Goal: Task Accomplishment & Management: Manage account settings

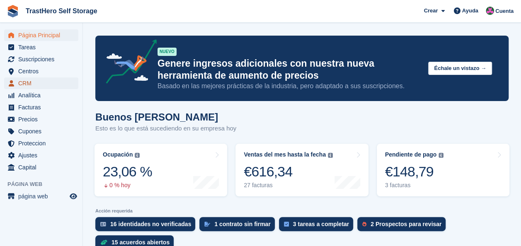
click at [43, 84] on span "CRM" at bounding box center [43, 83] width 50 height 12
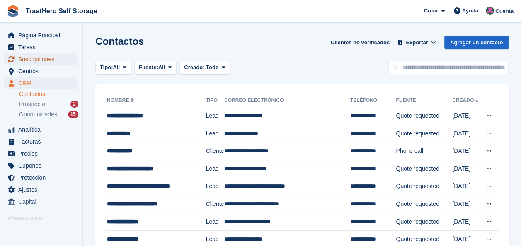
click at [44, 59] on span "Suscripciones" at bounding box center [43, 59] width 50 height 12
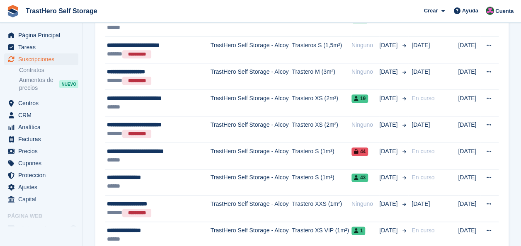
scroll to position [414, 0]
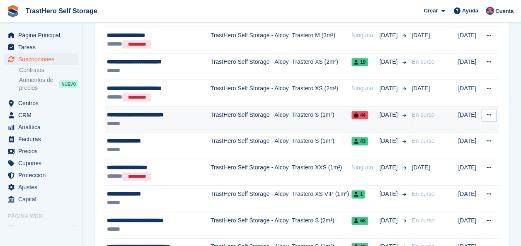
click at [161, 114] on div "**********" at bounding box center [156, 115] width 99 height 9
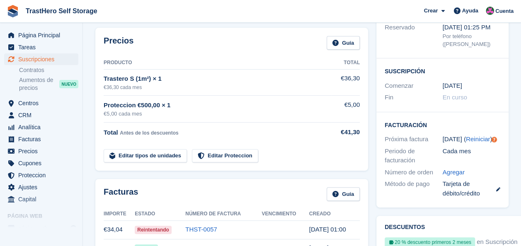
scroll to position [41, 0]
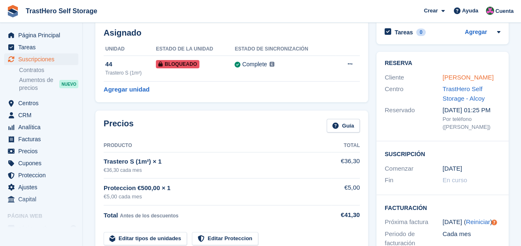
click at [471, 77] on link "Luz Adriana Quiros Quintero" at bounding box center [468, 77] width 51 height 7
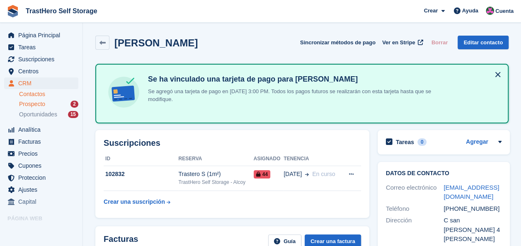
click at [50, 103] on div "Prospecto 2" at bounding box center [48, 104] width 59 height 8
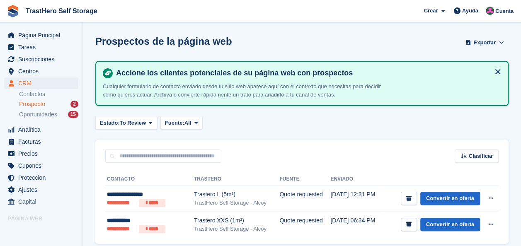
scroll to position [32, 0]
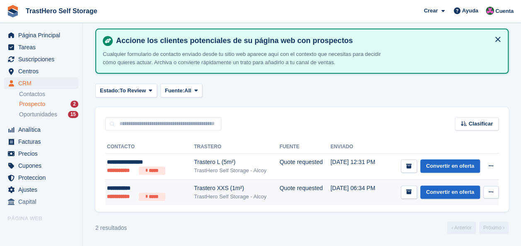
click at [494, 190] on button at bounding box center [490, 192] width 15 height 12
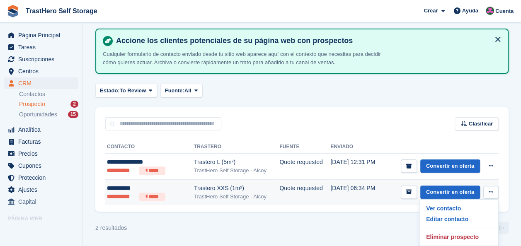
click at [254, 182] on td "Trastero XXS (1m²) TrastHero Self Storage - Alcoy" at bounding box center [236, 192] width 85 height 26
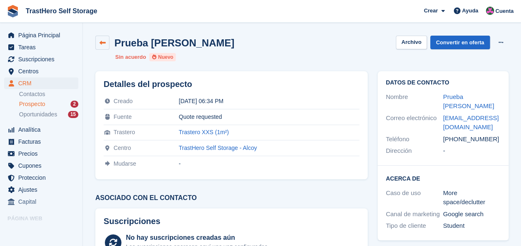
click at [108, 48] on link at bounding box center [102, 43] width 14 height 14
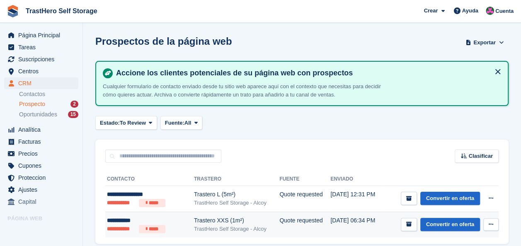
click at [490, 230] on button at bounding box center [490, 224] width 15 height 12
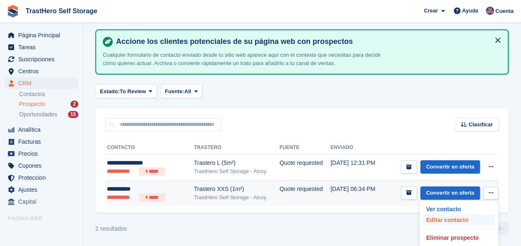
scroll to position [32, 0]
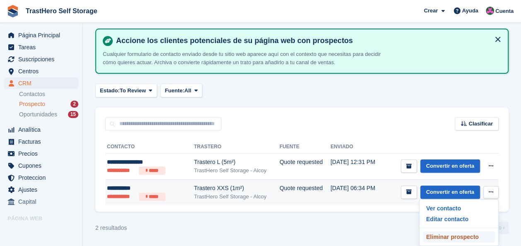
click at [455, 234] on p "Eliminar prospecto" at bounding box center [459, 237] width 72 height 11
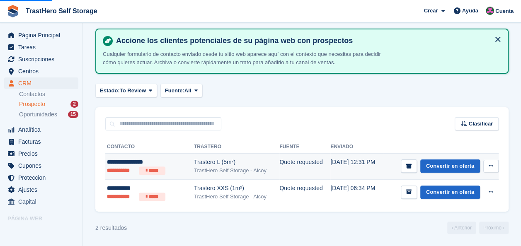
scroll to position [0, 0]
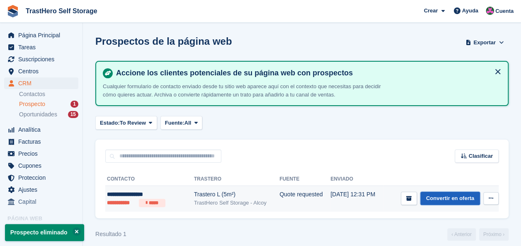
click at [459, 202] on link "Convertir en oferta" at bounding box center [450, 199] width 60 height 14
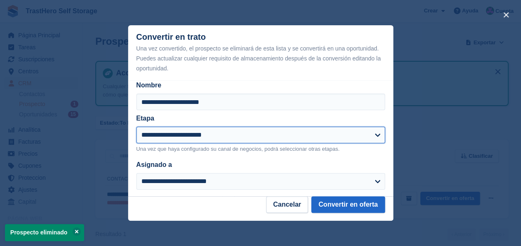
click at [258, 140] on select "**********" at bounding box center [260, 135] width 249 height 17
click at [136, 128] on select "**********" at bounding box center [260, 135] width 249 height 17
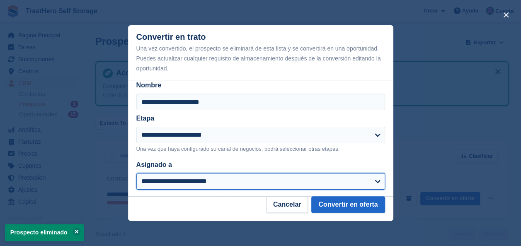
click at [212, 181] on select "**********" at bounding box center [260, 181] width 249 height 17
select select "****"
click at [136, 174] on select "**********" at bounding box center [260, 181] width 249 height 17
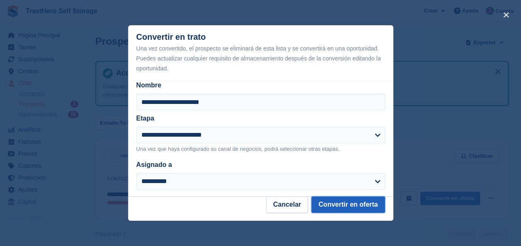
click at [363, 204] on button "Convertir en oferta" at bounding box center [347, 204] width 73 height 17
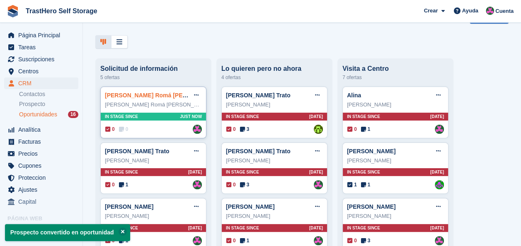
scroll to position [41, 0]
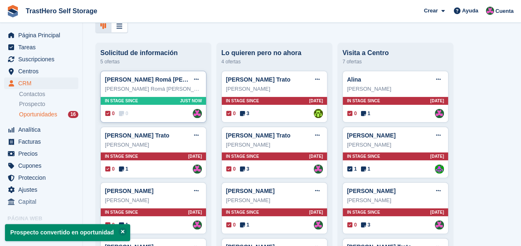
click at [148, 90] on div "Isabel Romá Ferre" at bounding box center [153, 89] width 97 height 8
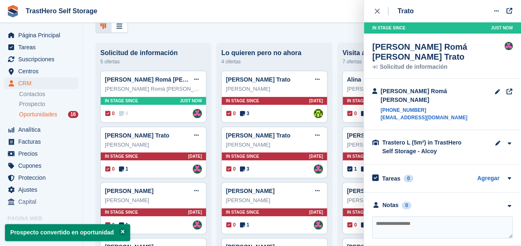
click at [414, 216] on textarea at bounding box center [442, 227] width 140 height 22
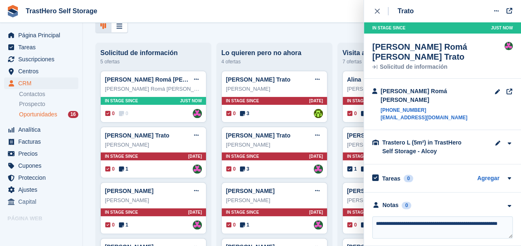
type textarea "**********"
click at [33, 119] on link "Oportunidades 16" at bounding box center [48, 114] width 59 height 9
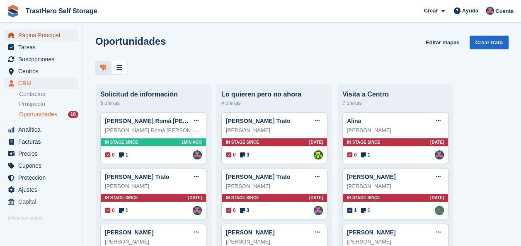
click at [29, 32] on span "Página Principal" at bounding box center [43, 35] width 50 height 12
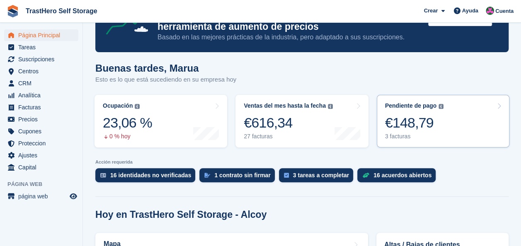
scroll to position [83, 0]
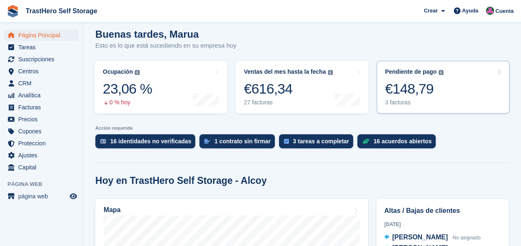
click at [448, 101] on link "Pendiente de pago El saldo total pendiente de todas las facturas abiertas. €148…" at bounding box center [443, 87] width 133 height 53
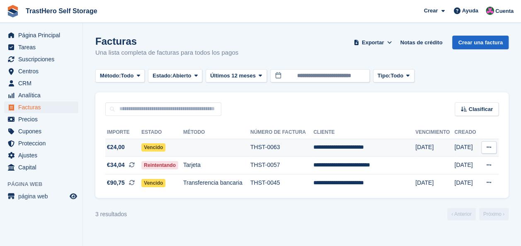
click at [484, 149] on button at bounding box center [488, 147] width 15 height 12
click at [214, 147] on td at bounding box center [216, 148] width 67 height 18
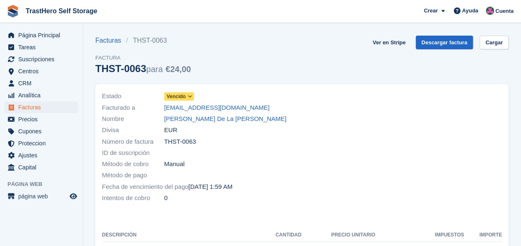
click at [188, 98] on icon at bounding box center [190, 96] width 5 height 5
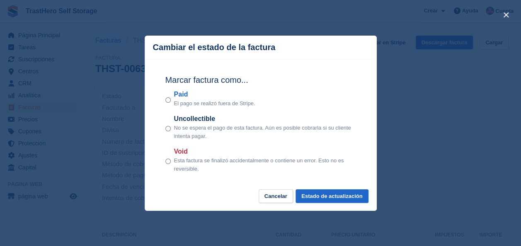
click at [467, 117] on div "close" at bounding box center [260, 123] width 521 height 246
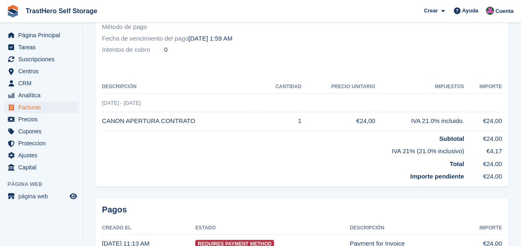
scroll to position [194, 0]
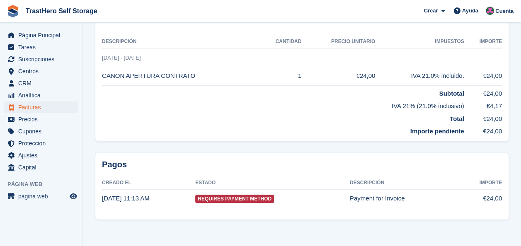
click at [337, 194] on td "Requires Payment Method" at bounding box center [272, 198] width 155 height 18
click at [159, 200] on td "[DATE] 11:13 AM" at bounding box center [148, 198] width 93 height 18
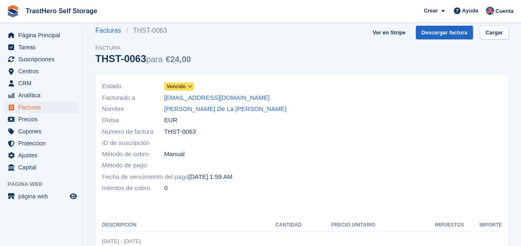
scroll to position [0, 0]
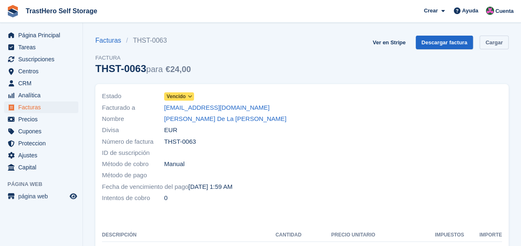
click at [493, 41] on link "Cargar" at bounding box center [493, 43] width 29 height 14
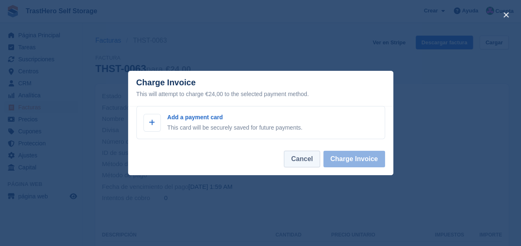
click at [296, 157] on button "Cancel" at bounding box center [302, 159] width 36 height 17
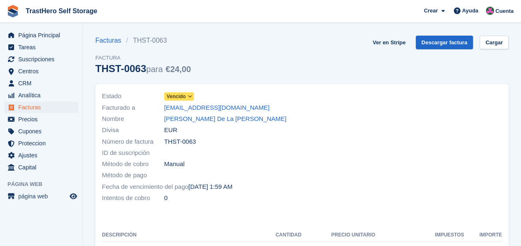
click at [278, 73] on div "Facturas THST-0063 [GEOGRAPHIC_DATA] THST-0063 para €24,00 Ver en Stripe Descar…" at bounding box center [301, 60] width 413 height 48
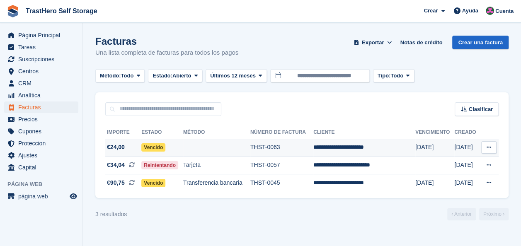
click at [293, 142] on td "THST-0063" at bounding box center [281, 148] width 63 height 18
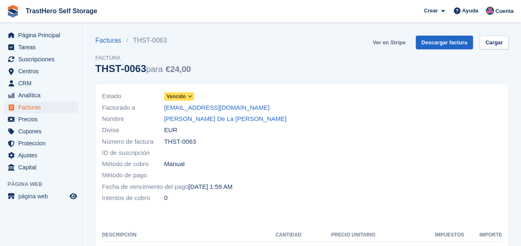
click at [401, 43] on link "Ver en Stripe" at bounding box center [388, 43] width 39 height 14
click at [177, 119] on link "Tomás Navarro De La Rosa" at bounding box center [225, 119] width 122 height 10
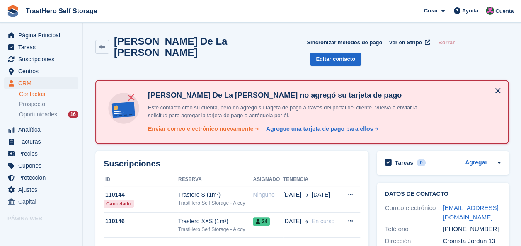
click at [191, 125] on div "Enviar correo electrónico nuevamente" at bounding box center [200, 129] width 105 height 9
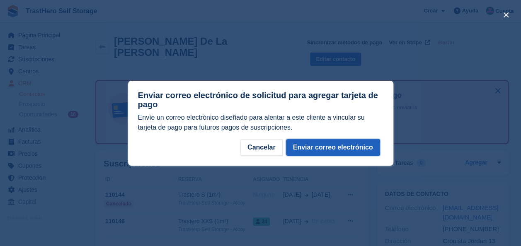
click at [349, 145] on button "Enviar correo electrónico" at bounding box center [333, 147] width 94 height 17
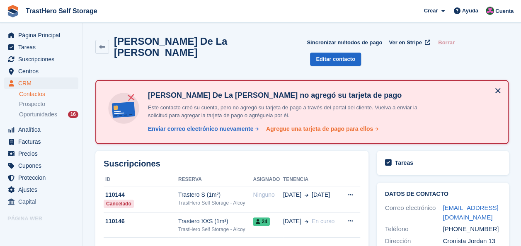
click at [334, 125] on div "Agregue una tarjeta de pago para ellos" at bounding box center [319, 129] width 107 height 9
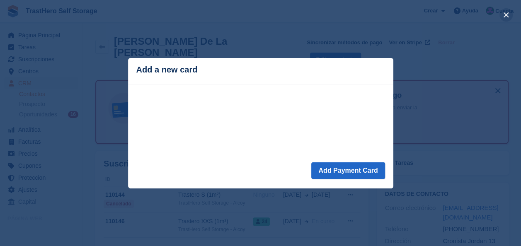
click at [503, 14] on button "close" at bounding box center [505, 14] width 13 height 13
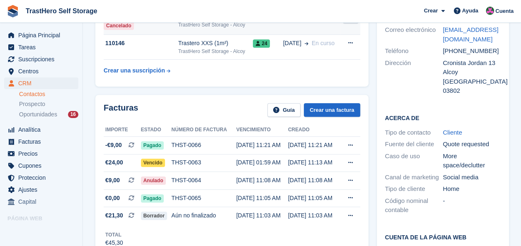
scroll to position [207, 0]
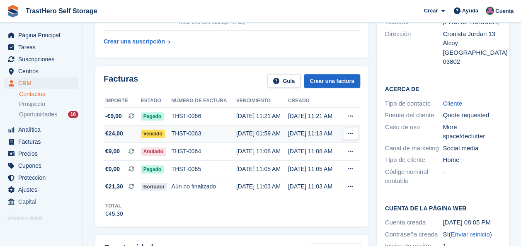
click at [217, 129] on div "THST-0063" at bounding box center [203, 133] width 65 height 9
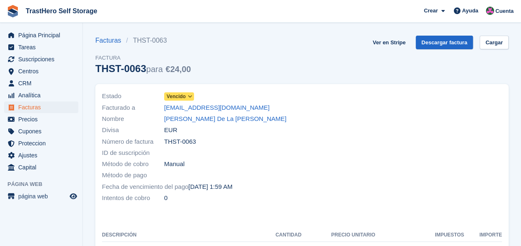
click at [296, 53] on div "Facturas THST-0063 Factura THST-0063 para €24,00 Ver en Stripe Descargar factur…" at bounding box center [301, 60] width 413 height 48
click at [505, 48] on link "Cargar" at bounding box center [493, 43] width 29 height 14
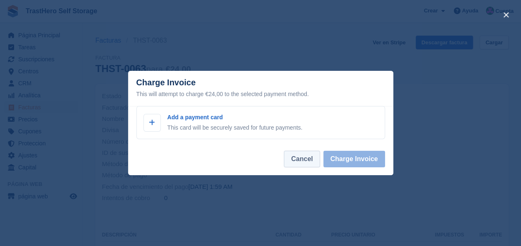
click at [301, 159] on button "Cancel" at bounding box center [302, 159] width 36 height 17
